Goal: Connect with others: Connect with others

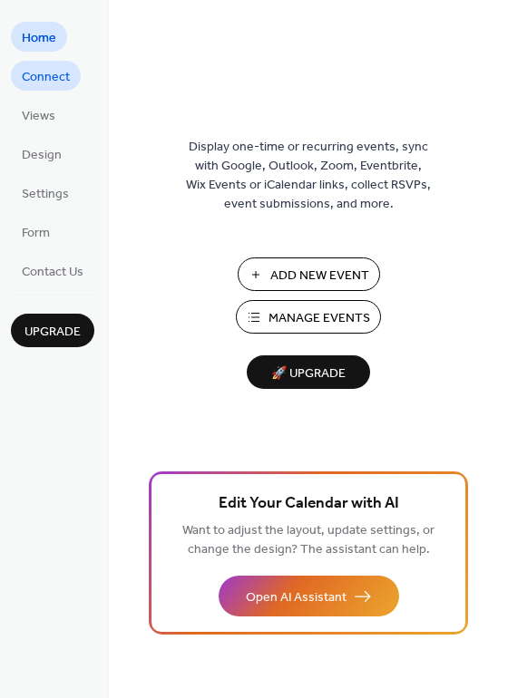
click at [63, 79] on span "Connect" at bounding box center [46, 77] width 48 height 19
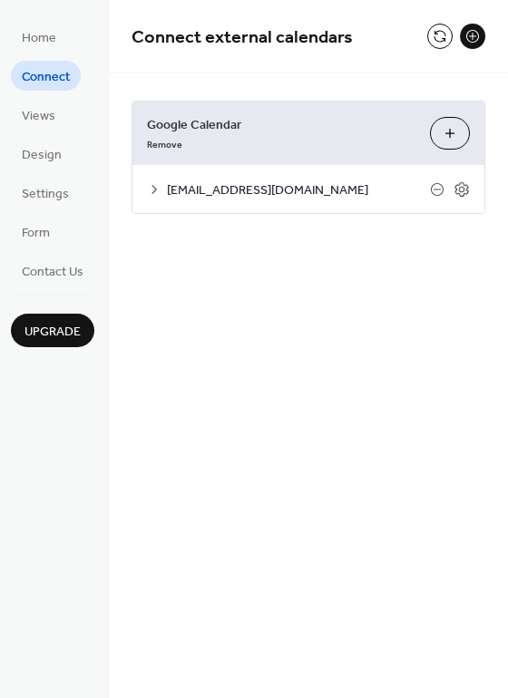
click at [155, 192] on icon at bounding box center [154, 189] width 15 height 15
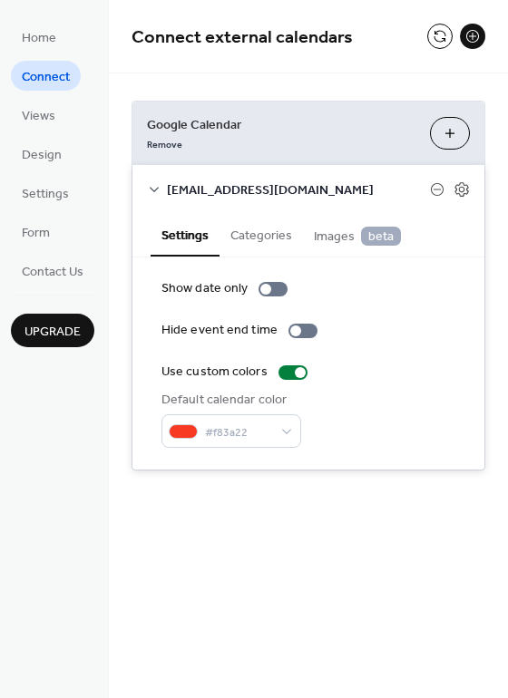
click at [260, 237] on button "Categories" at bounding box center [261, 234] width 83 height 42
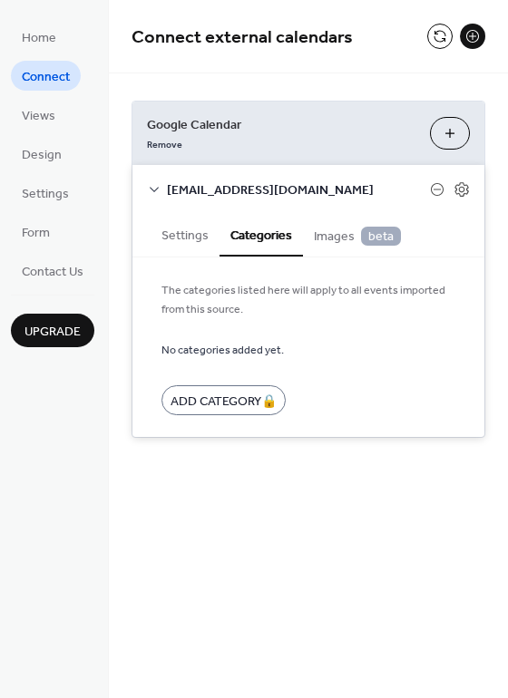
click at [188, 235] on button "Settings" at bounding box center [185, 234] width 69 height 42
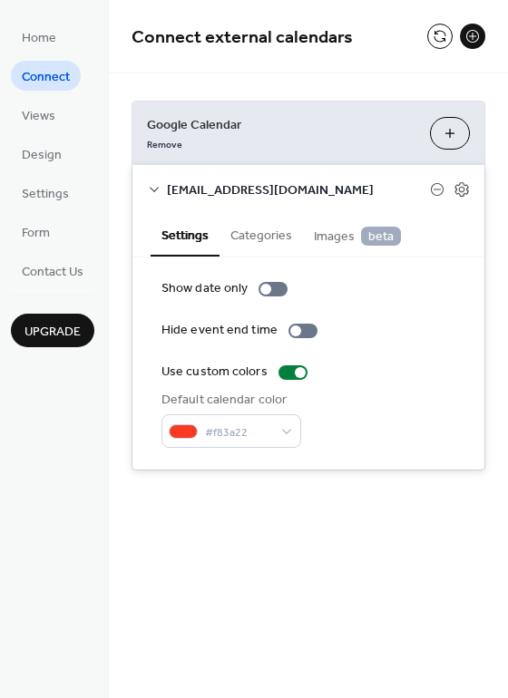
click at [246, 234] on button "Categories" at bounding box center [261, 234] width 83 height 42
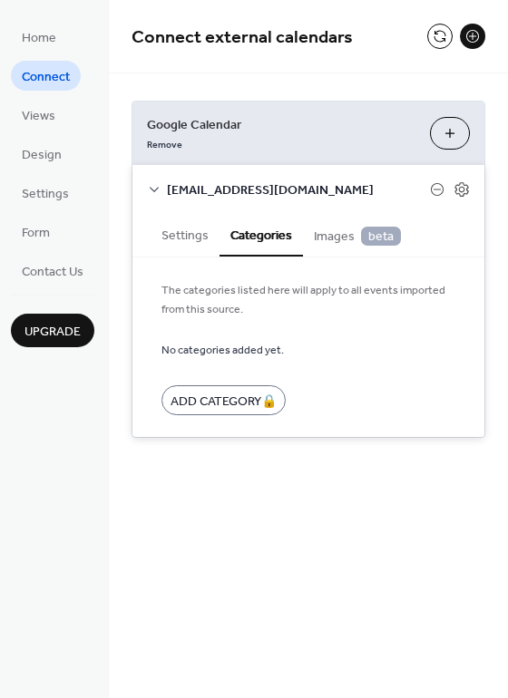
click at [183, 239] on button "Settings" at bounding box center [185, 234] width 69 height 42
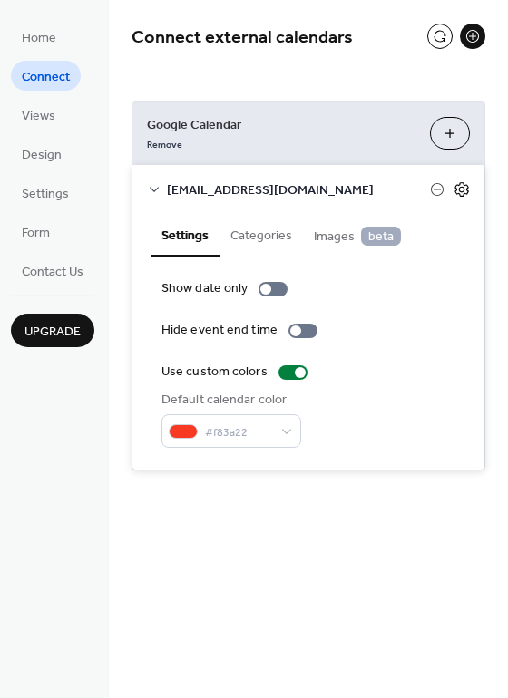
click at [459, 188] on icon at bounding box center [462, 189] width 6 height 6
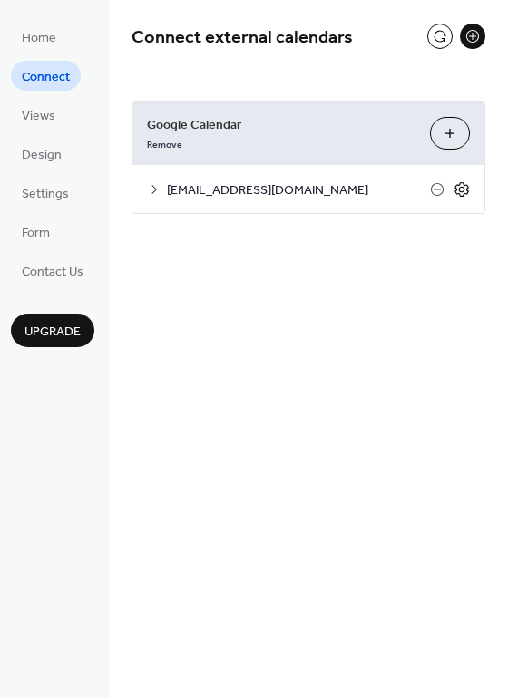
click at [459, 188] on icon at bounding box center [462, 189] width 6 height 6
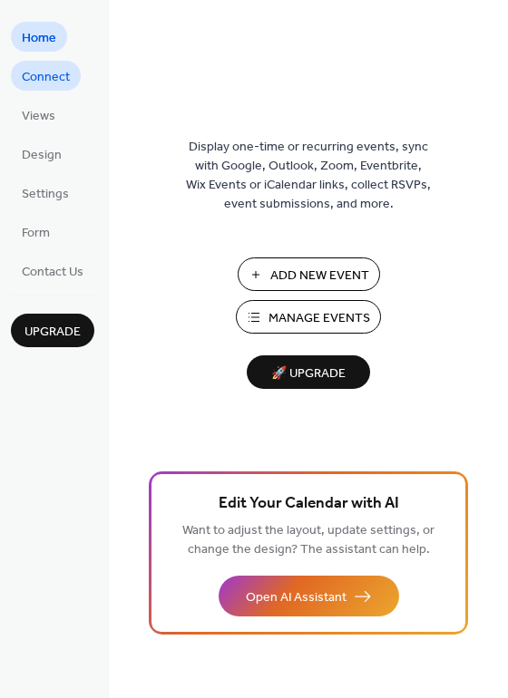
click at [42, 75] on span "Connect" at bounding box center [46, 77] width 48 height 19
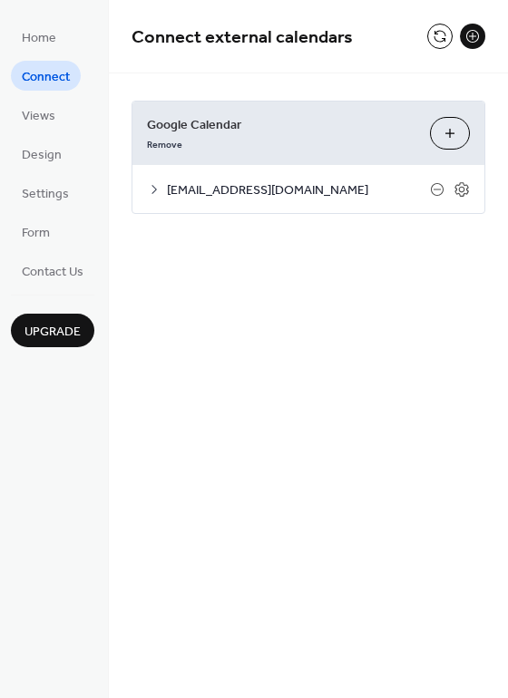
click at [156, 189] on icon at bounding box center [153, 189] width 5 height 9
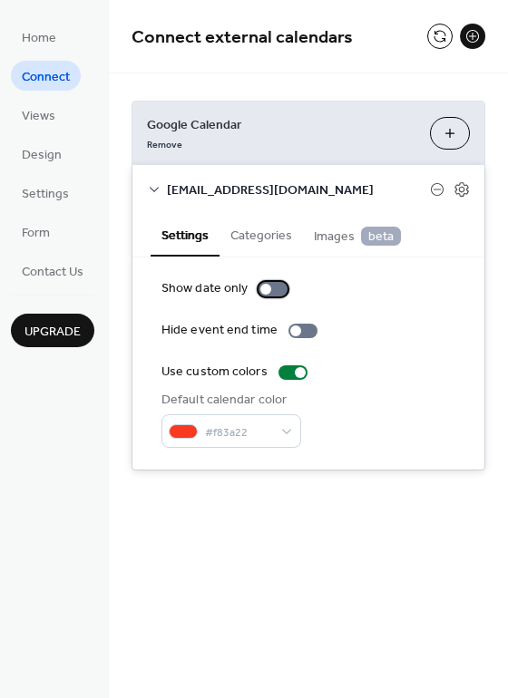
click at [269, 290] on div at bounding box center [273, 289] width 29 height 15
click at [267, 288] on div at bounding box center [273, 289] width 29 height 15
click at [28, 38] on span "Home" at bounding box center [39, 38] width 34 height 19
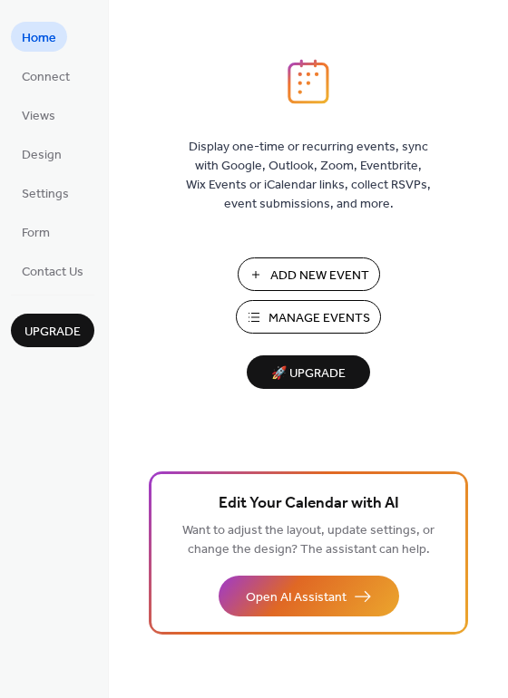
click at [256, 308] on button "Manage Events" at bounding box center [308, 317] width 145 height 34
click at [44, 83] on span "Connect" at bounding box center [46, 77] width 48 height 19
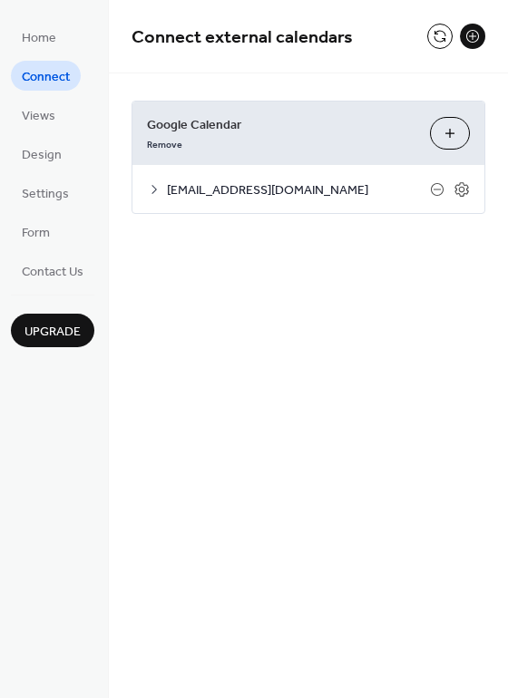
drag, startPoint x: 239, startPoint y: 182, endPoint x: 237, endPoint y: 192, distance: 10.3
click at [237, 192] on span "[EMAIL_ADDRESS][DOMAIN_NAME]" at bounding box center [298, 190] width 263 height 19
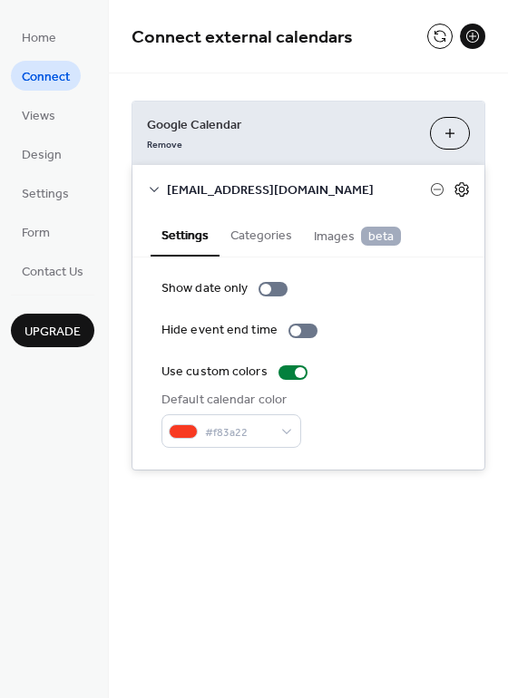
click at [461, 189] on icon at bounding box center [462, 189] width 16 height 16
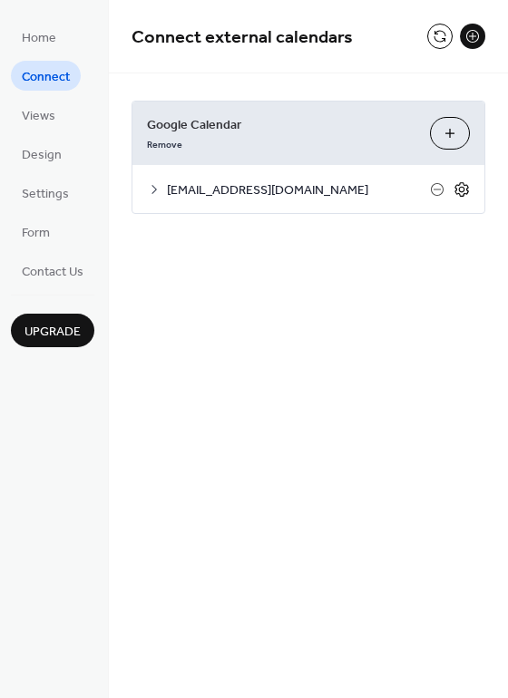
click at [461, 189] on icon at bounding box center [462, 189] width 16 height 16
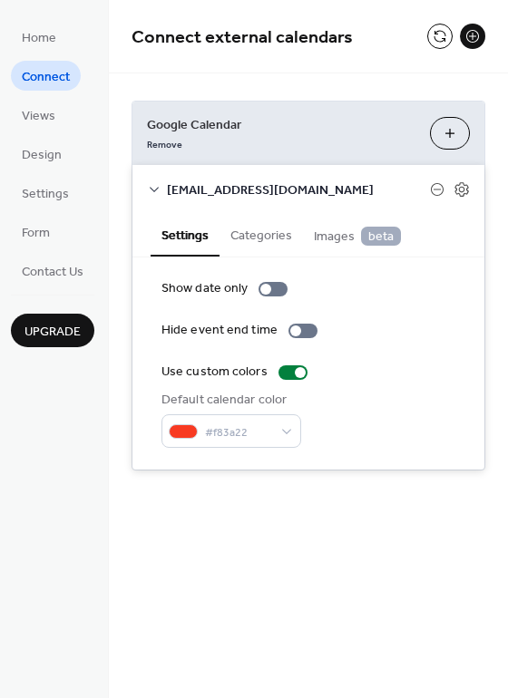
click at [268, 238] on button "Categories" at bounding box center [261, 234] width 83 height 42
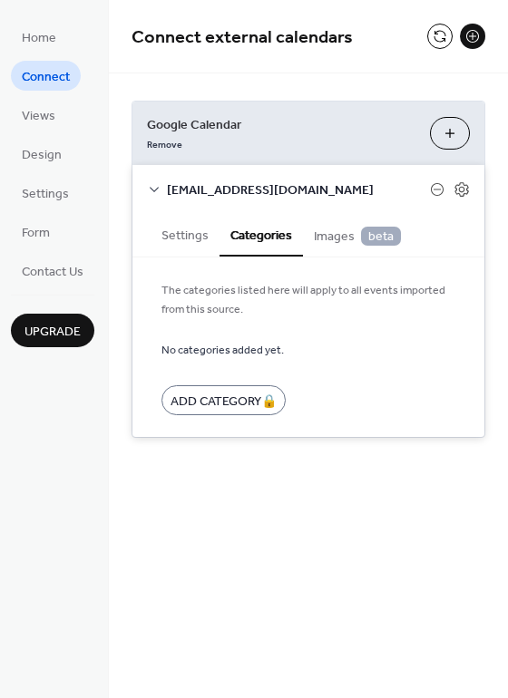
click at [212, 296] on span "The categories listed here will apply to all events imported from this source." at bounding box center [308, 300] width 294 height 38
click at [322, 238] on span "Images beta" at bounding box center [357, 237] width 87 height 20
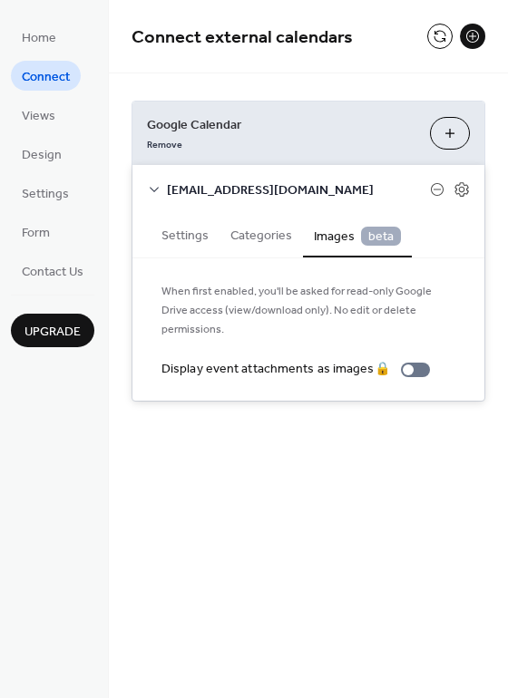
click at [245, 241] on button "Categories" at bounding box center [261, 234] width 83 height 42
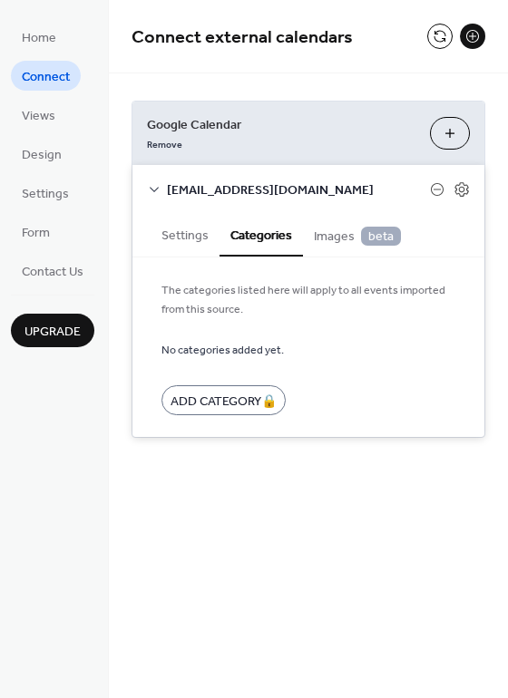
click at [379, 239] on span "beta" at bounding box center [381, 236] width 40 height 19
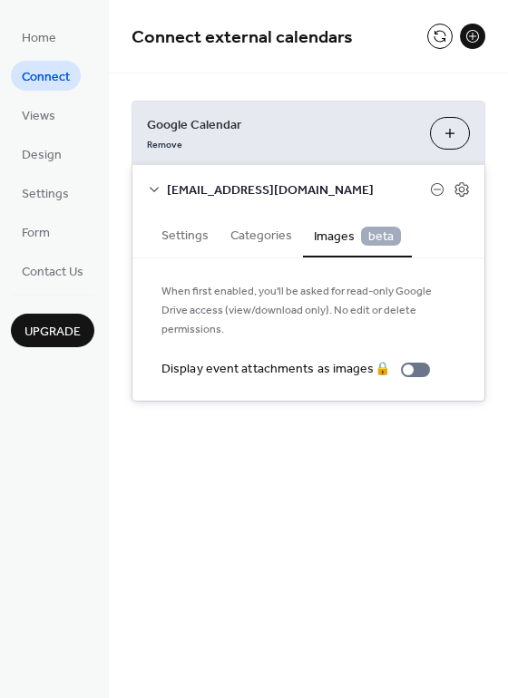
click at [376, 237] on span "beta" at bounding box center [381, 236] width 40 height 19
click at [266, 240] on button "Categories" at bounding box center [261, 234] width 83 height 42
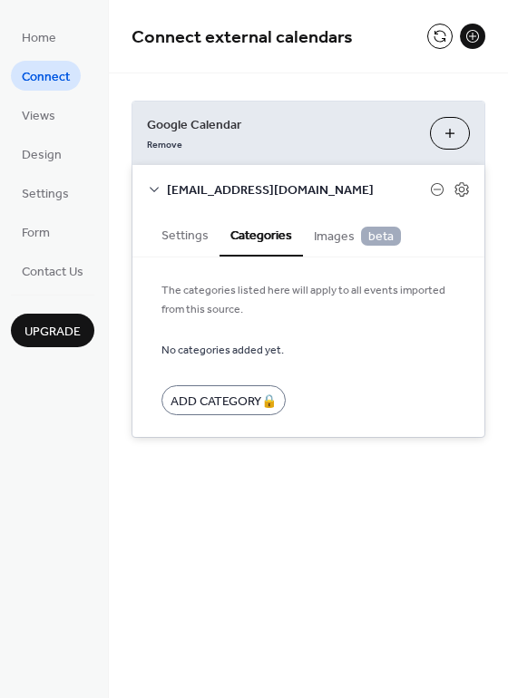
click at [193, 239] on button "Settings" at bounding box center [185, 234] width 69 height 42
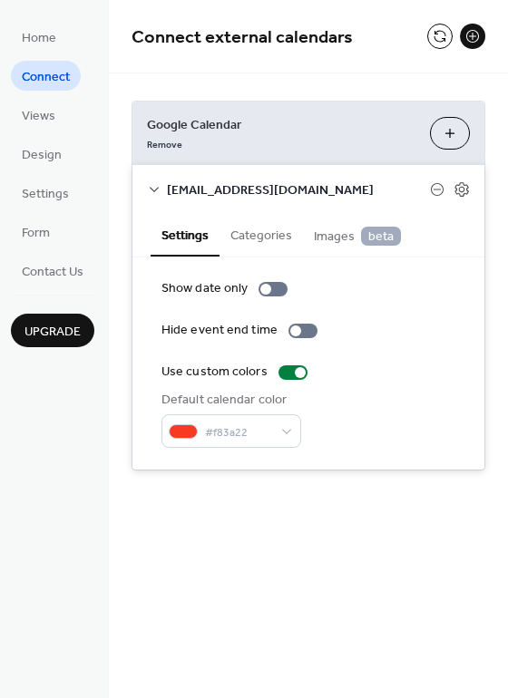
click at [307, 239] on button "Images beta" at bounding box center [357, 234] width 109 height 43
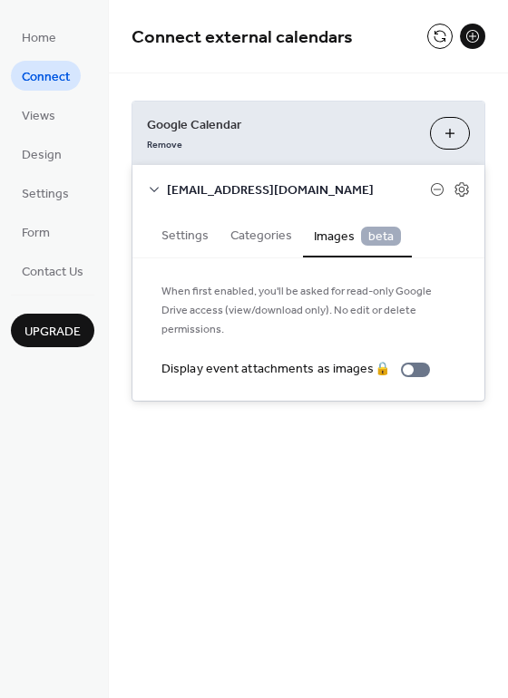
click at [168, 239] on button "Settings" at bounding box center [185, 234] width 69 height 42
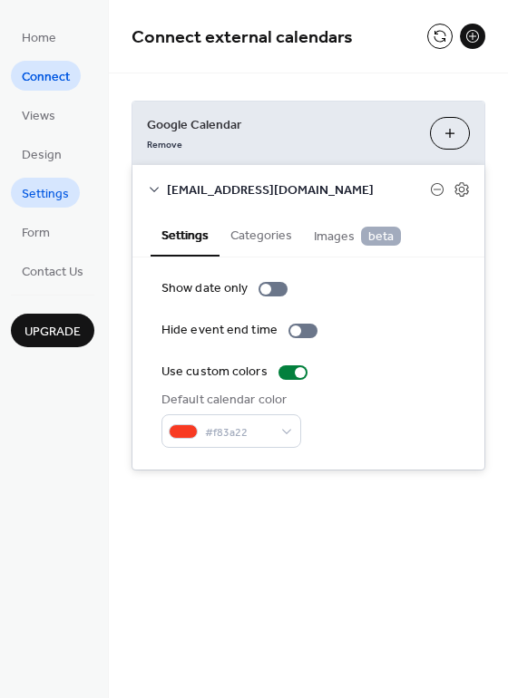
click at [40, 191] on span "Settings" at bounding box center [45, 194] width 47 height 19
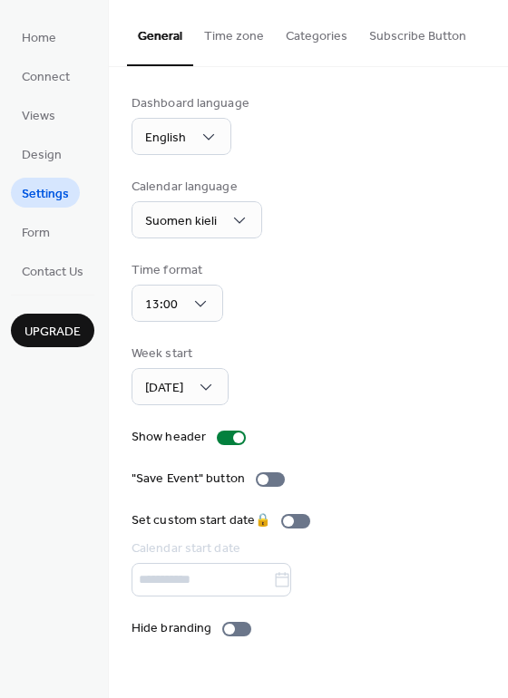
click at [310, 34] on button "Categories" at bounding box center [316, 32] width 83 height 64
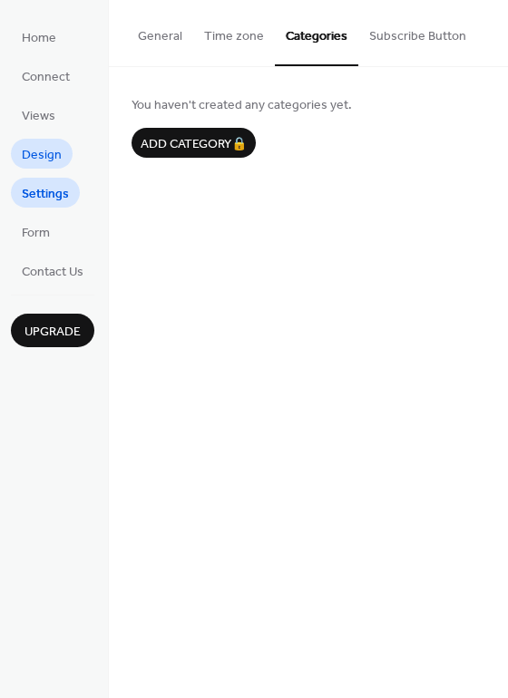
click at [62, 151] on link "Design" at bounding box center [42, 154] width 62 height 30
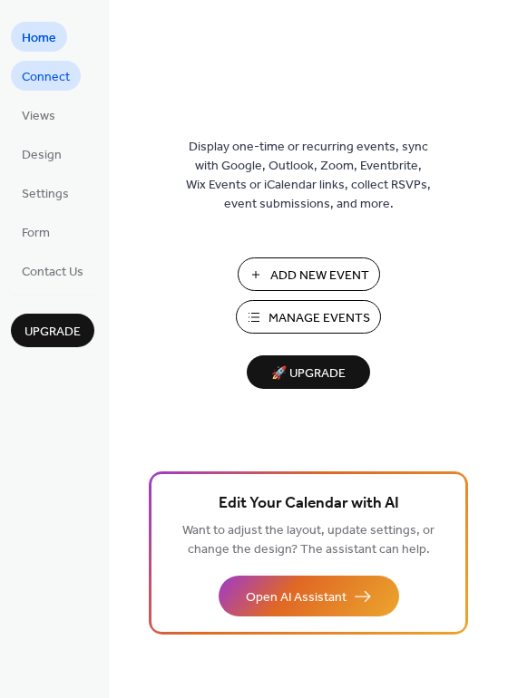
click at [34, 79] on span "Connect" at bounding box center [46, 77] width 48 height 19
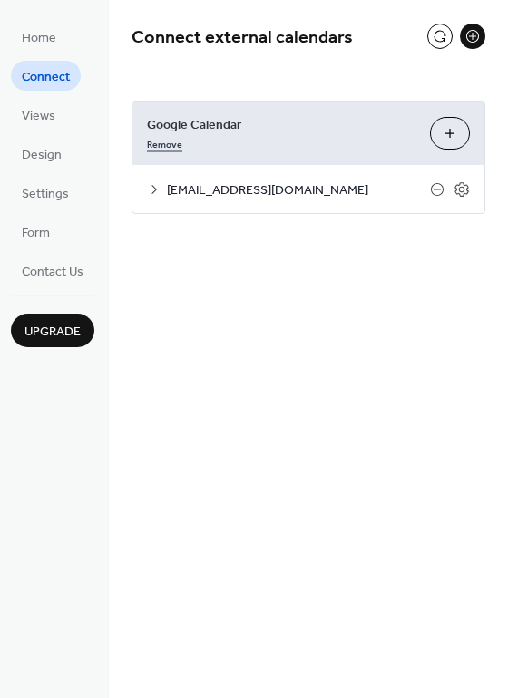
click at [171, 148] on link "Remove" at bounding box center [164, 142] width 35 height 19
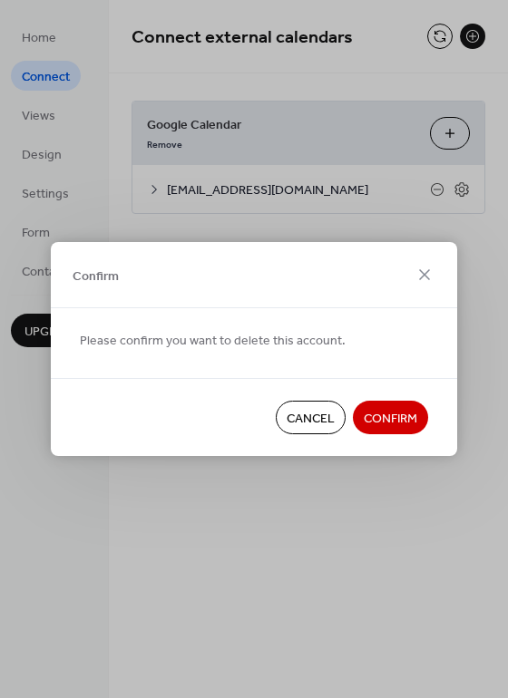
click at [375, 418] on span "Confirm" at bounding box center [391, 419] width 54 height 19
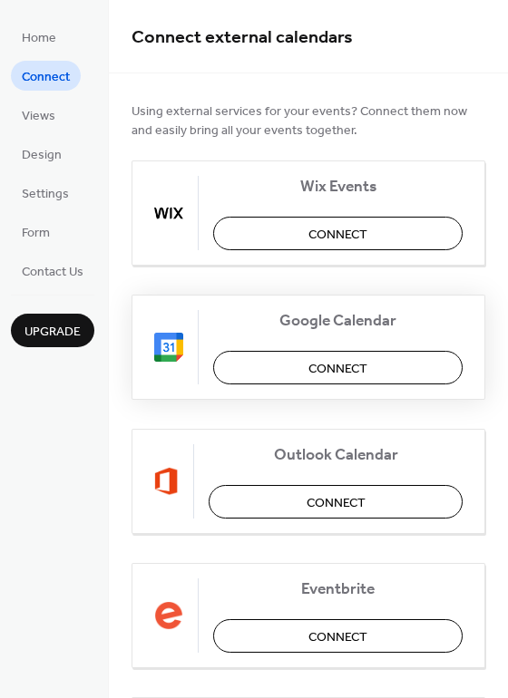
click at [287, 366] on button "Connect" at bounding box center [337, 368] width 249 height 34
click at [261, 312] on span "Google Calendar" at bounding box center [337, 321] width 249 height 19
drag, startPoint x: 282, startPoint y: 322, endPoint x: 267, endPoint y: 321, distance: 15.4
click at [267, 321] on span "Google Calendar" at bounding box center [337, 321] width 249 height 19
click at [43, 75] on span "Connect" at bounding box center [46, 77] width 48 height 19
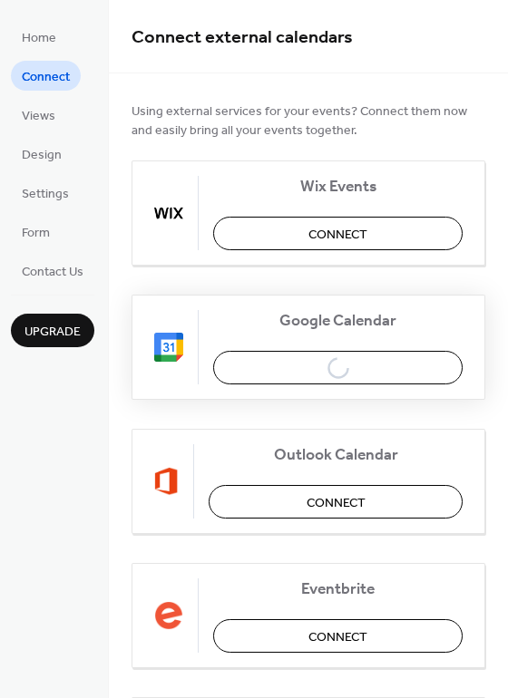
click at [295, 330] on span "Google Calendar" at bounding box center [337, 321] width 249 height 19
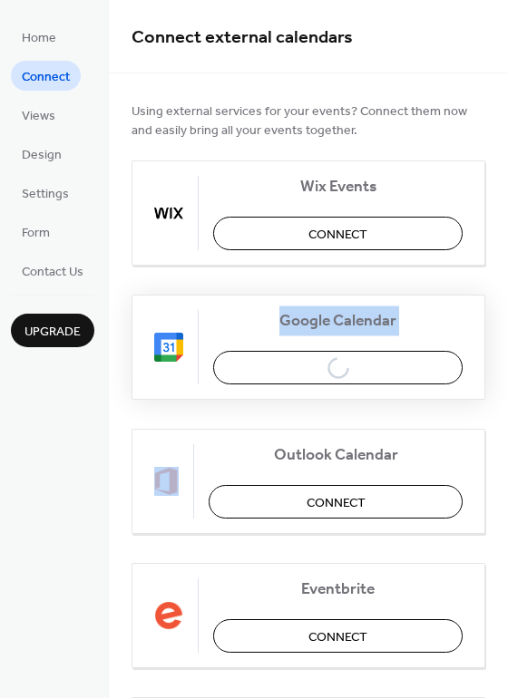
click at [295, 330] on span "Google Calendar" at bounding box center [337, 321] width 249 height 19
click at [313, 327] on span "Google Calendar" at bounding box center [337, 321] width 249 height 19
click at [313, 365] on div "Google Calendar Connect" at bounding box center [309, 347] width 354 height 105
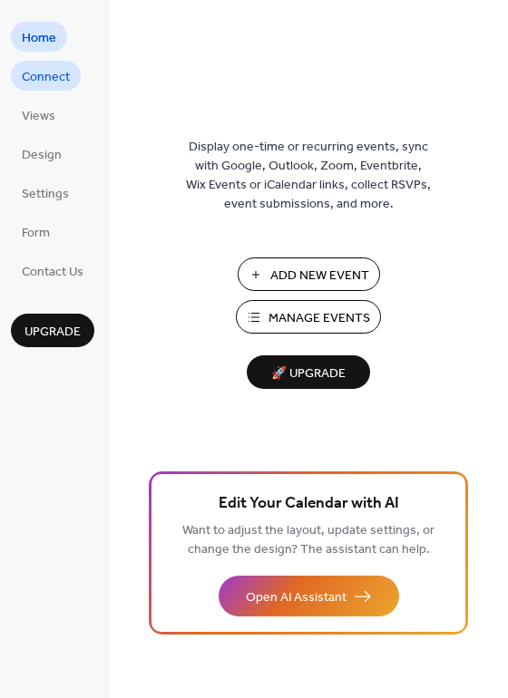
click at [44, 76] on span "Connect" at bounding box center [46, 77] width 48 height 19
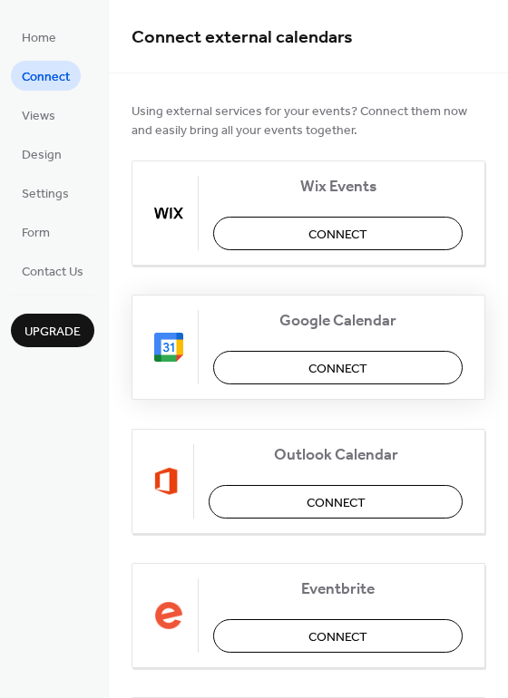
click at [251, 357] on button "Connect" at bounding box center [337, 368] width 249 height 34
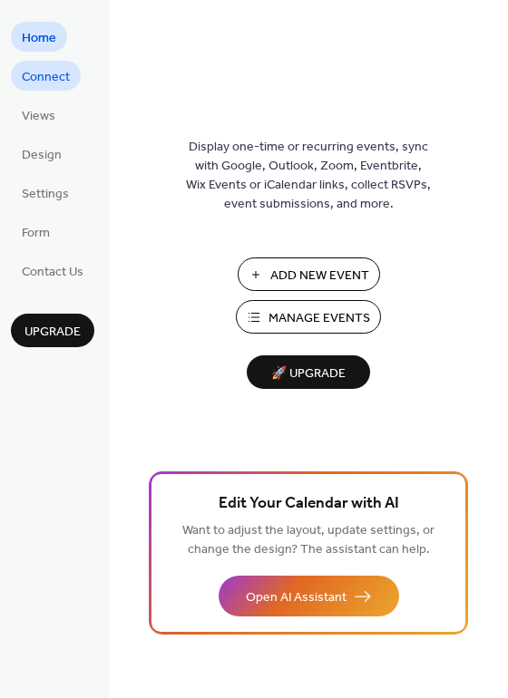
click at [53, 83] on span "Connect" at bounding box center [46, 77] width 48 height 19
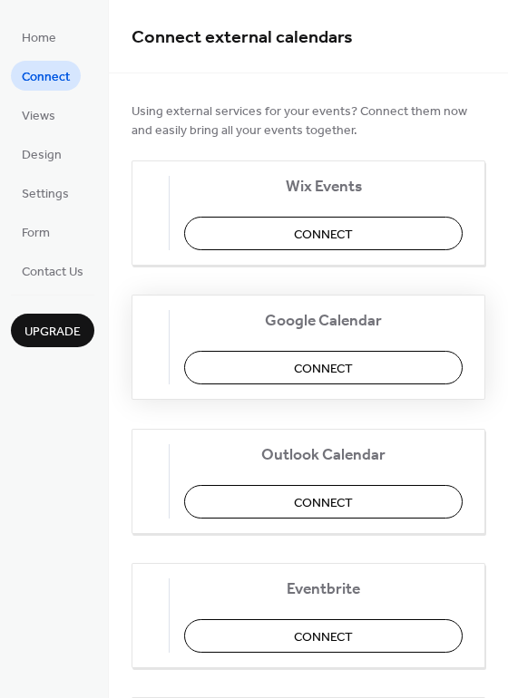
click at [289, 359] on button "Connect" at bounding box center [323, 368] width 278 height 34
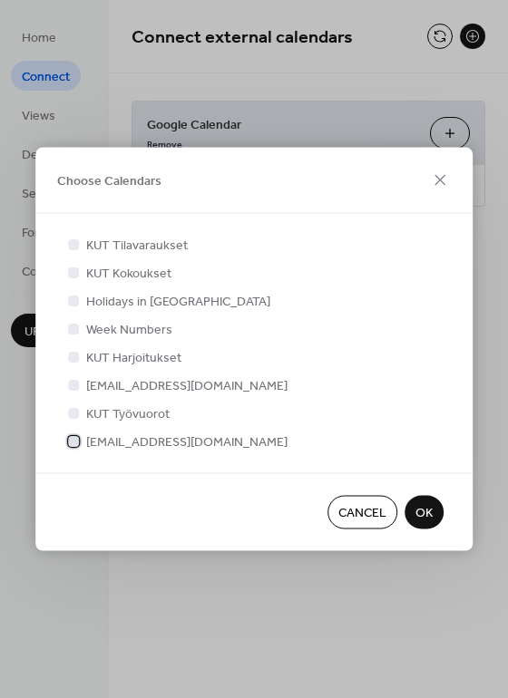
click at [86, 444] on span "[EMAIL_ADDRESS][DOMAIN_NAME]" at bounding box center [186, 443] width 201 height 19
click at [424, 512] on span "OK" at bounding box center [423, 513] width 17 height 19
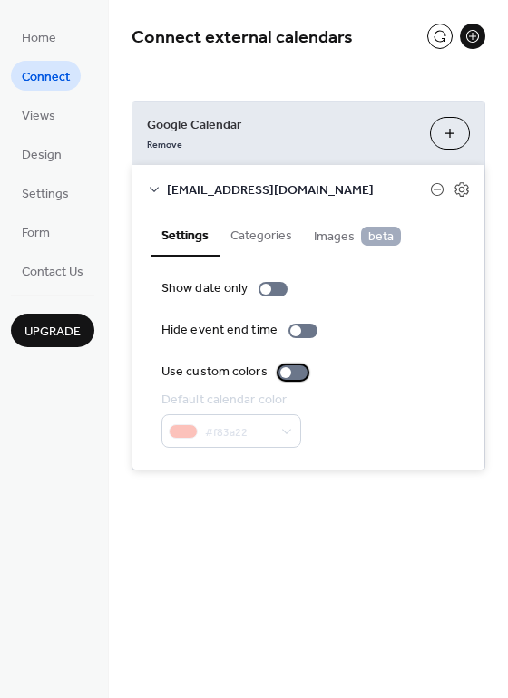
click at [292, 371] on div at bounding box center [292, 373] width 29 height 15
